Goal: Navigation & Orientation: Find specific page/section

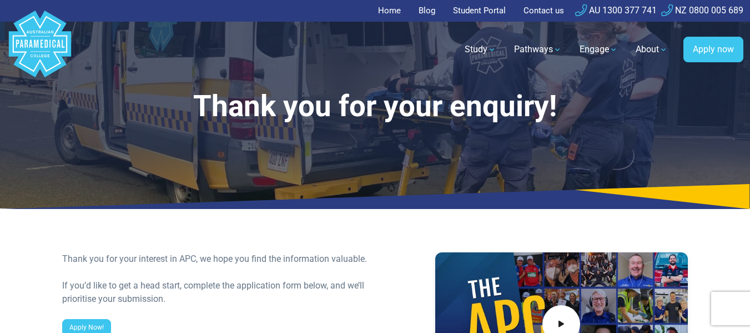
click at [394, 10] on link "Home" at bounding box center [392, 11] width 29 height 22
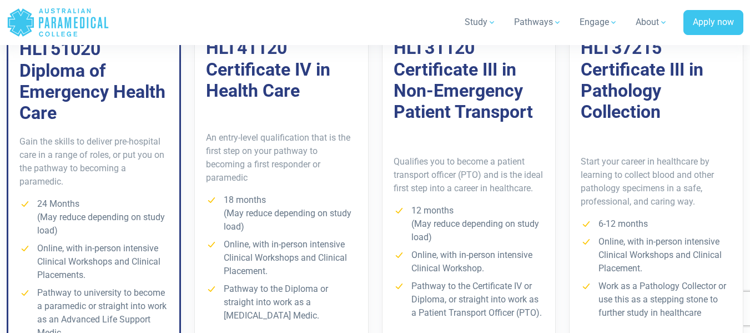
scroll to position [878, 0]
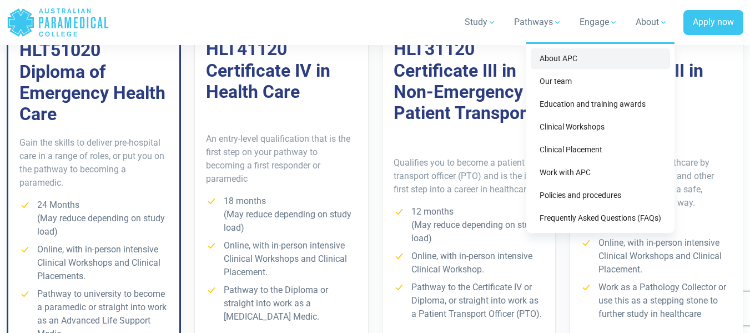
click at [592, 56] on link "About APC" at bounding box center [600, 58] width 139 height 21
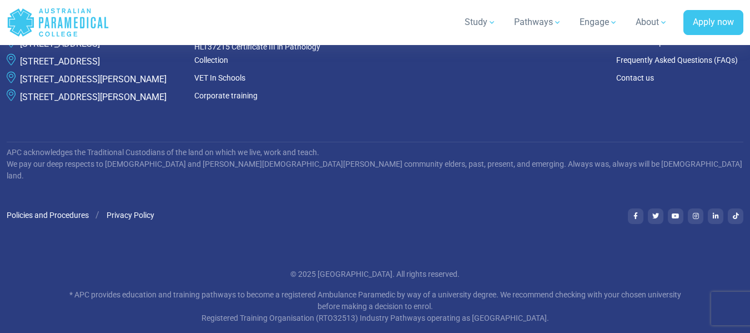
scroll to position [3324, 0]
